Goal: Information Seeking & Learning: Learn about a topic

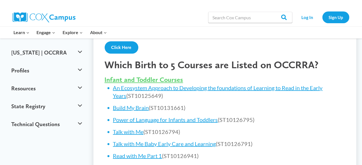
scroll to position [224, 0]
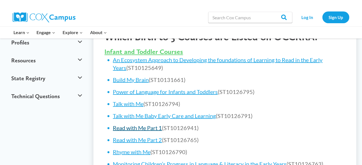
click at [136, 128] on link "Read with Me Part 1" at bounding box center [137, 128] width 49 height 7
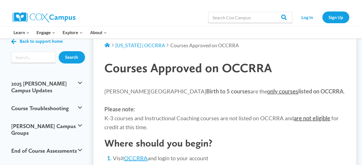
scroll to position [28, 0]
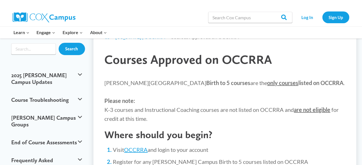
click at [267, 82] on span "only courses" at bounding box center [282, 83] width 31 height 7
drag, startPoint x: 231, startPoint y: 83, endPoint x: 205, endPoint y: 76, distance: 26.8
drag, startPoint x: 205, startPoint y: 76, endPoint x: 218, endPoint y: 95, distance: 23.0
click at [218, 95] on p "[PERSON_NAME] Campus Birth to 5 courses are the only courses listed on OCCRRA .…" at bounding box center [225, 101] width 241 height 45
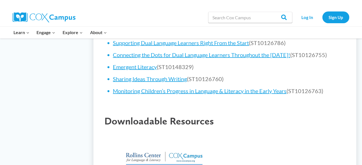
scroll to position [449, 0]
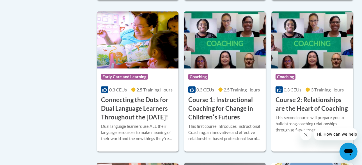
scroll to position [309, 0]
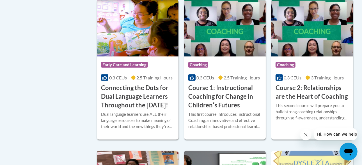
click at [128, 62] on span "Early Care and Learning" at bounding box center [124, 65] width 47 height 6
